Goal: Information Seeking & Learning: Learn about a topic

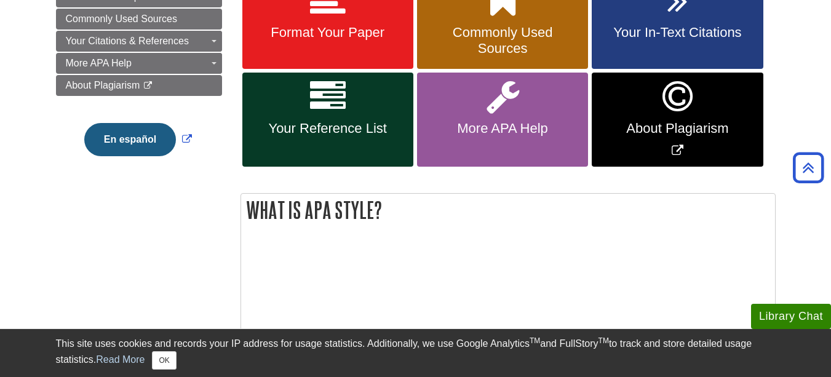
scroll to position [246, 0]
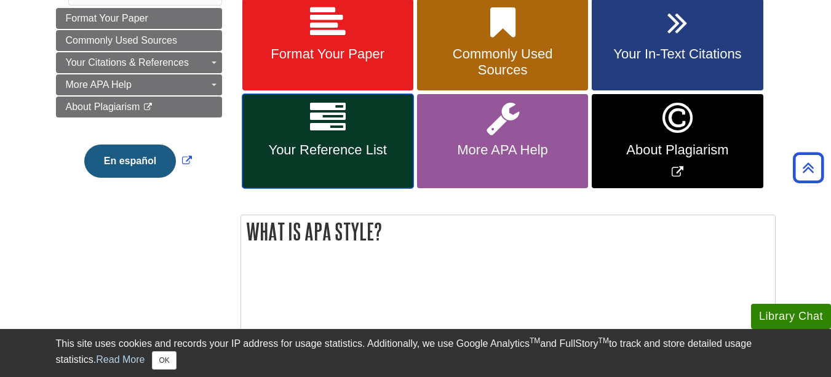
click at [322, 172] on link "Your Reference List" at bounding box center [327, 141] width 171 height 94
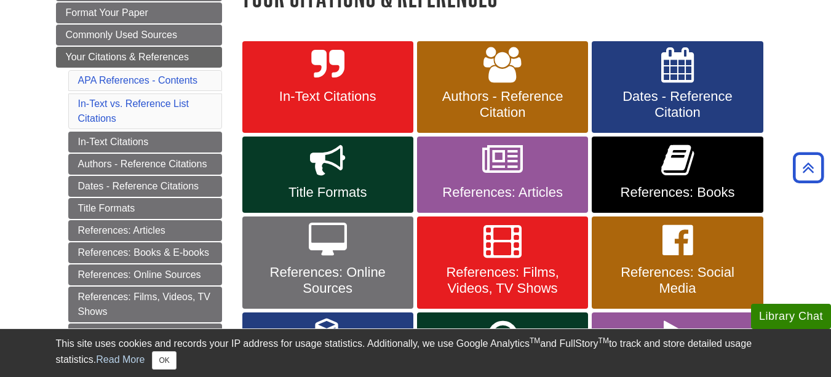
scroll to position [185, 0]
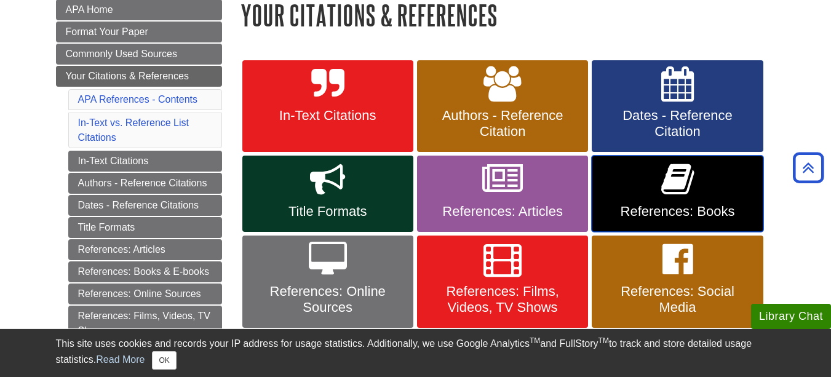
click at [643, 194] on link "References: Books" at bounding box center [677, 194] width 171 height 76
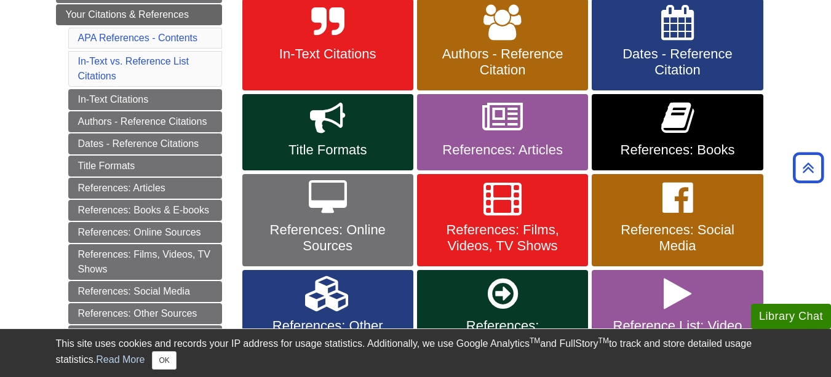
scroll to position [308, 0]
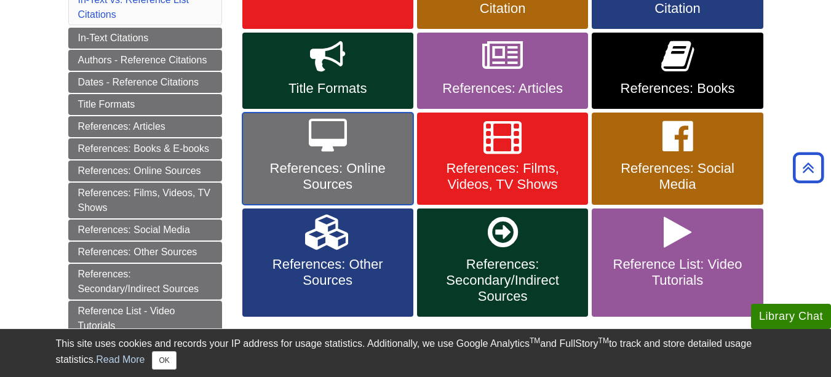
click at [348, 175] on span "References: Online Sources" at bounding box center [328, 177] width 153 height 32
click at [332, 169] on span "References: Online Sources" at bounding box center [328, 177] width 153 height 32
click at [328, 156] on link "References: Online Sources" at bounding box center [327, 159] width 171 height 92
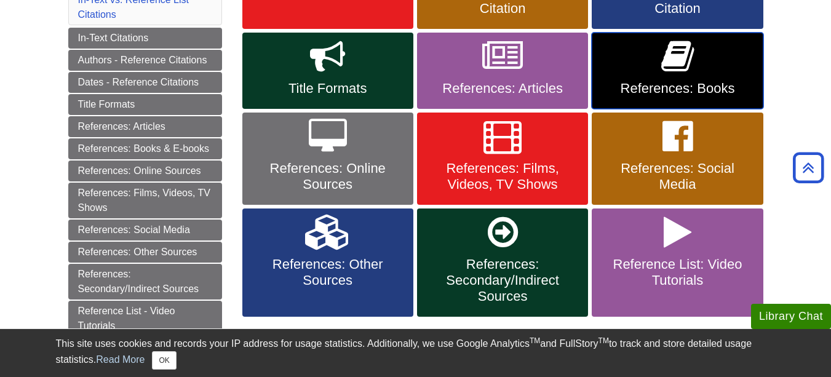
click at [670, 81] on span "References: Books" at bounding box center [677, 89] width 153 height 16
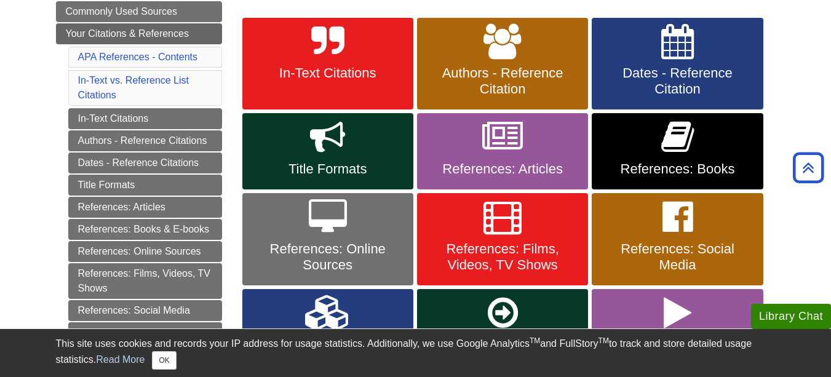
scroll to position [246, 0]
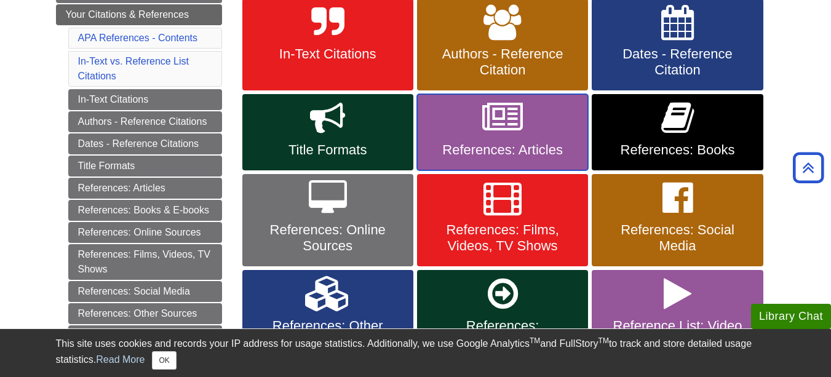
click at [553, 142] on span "References: Articles" at bounding box center [502, 150] width 153 height 16
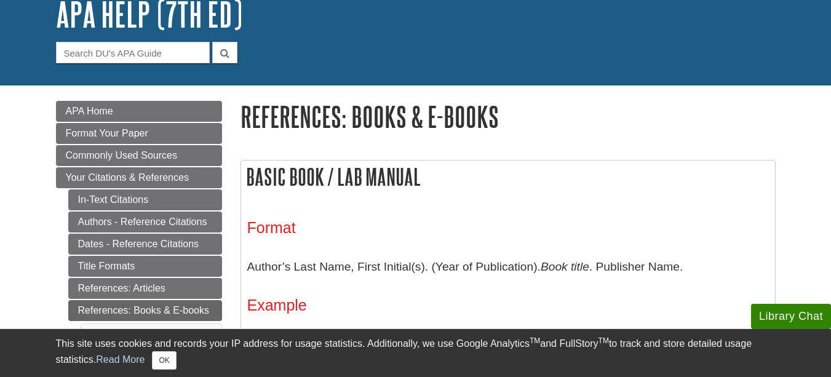
scroll to position [62, 0]
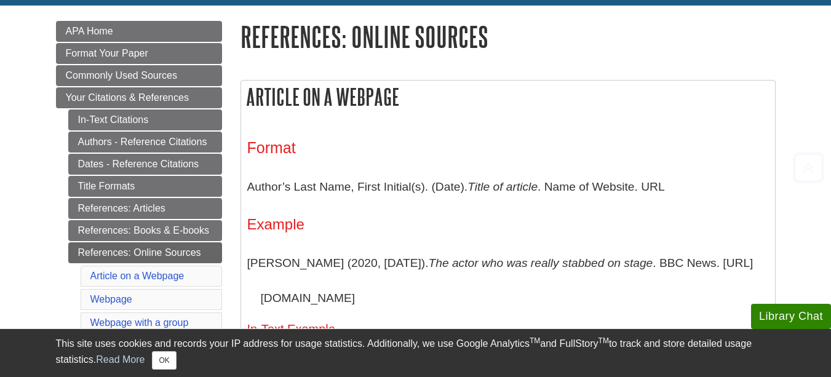
scroll to position [185, 0]
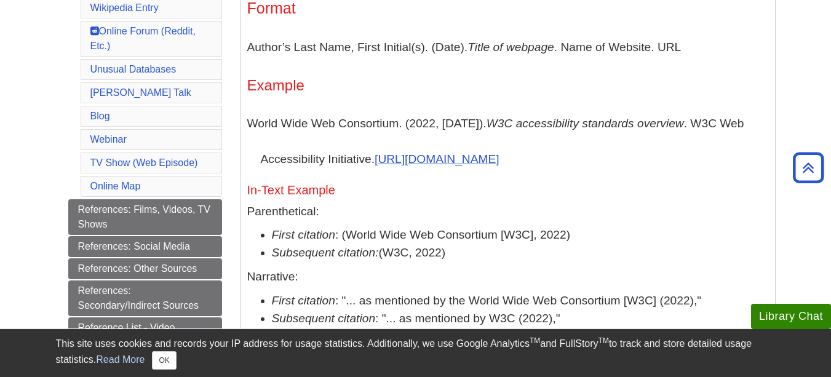
scroll to position [677, 0]
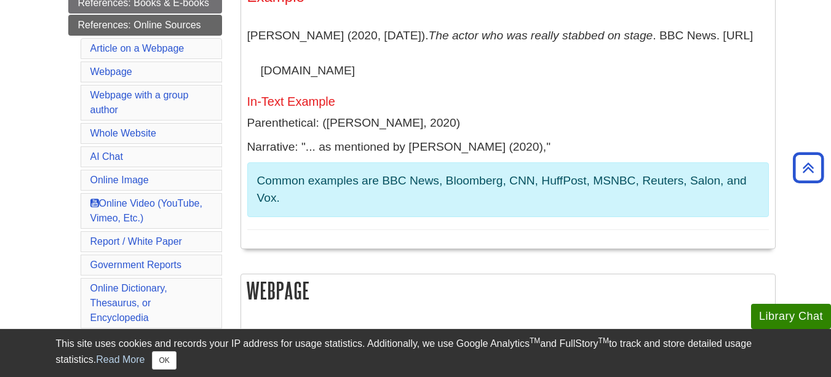
scroll to position [369, 0]
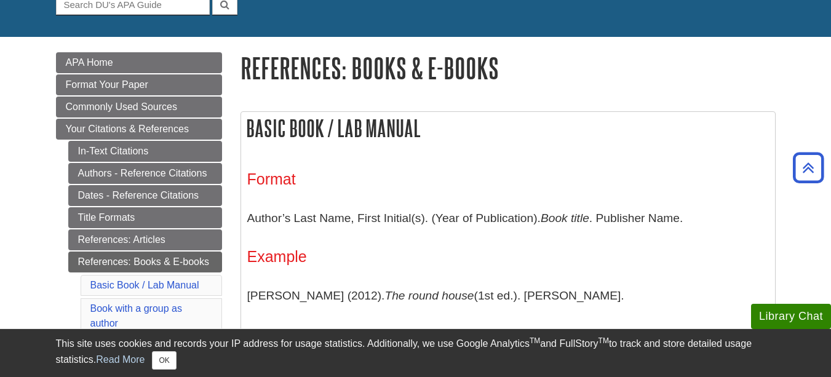
scroll to position [62, 0]
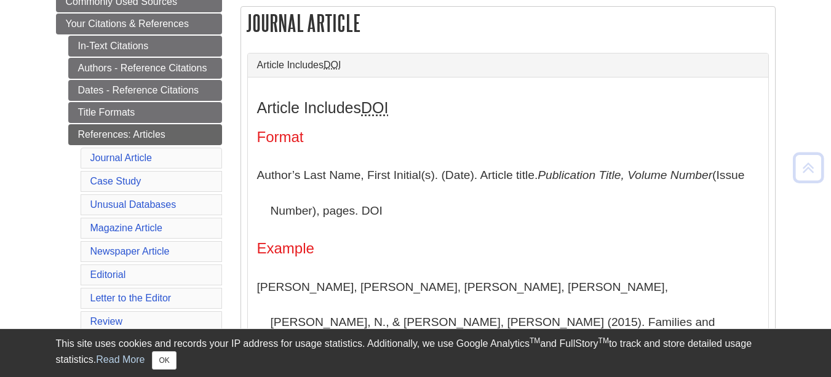
scroll to position [246, 0]
